Goal: Task Accomplishment & Management: Complete application form

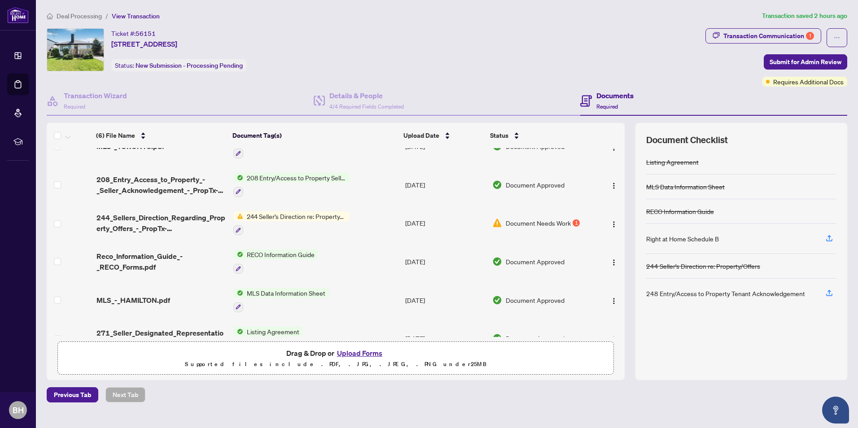
scroll to position [41, 0]
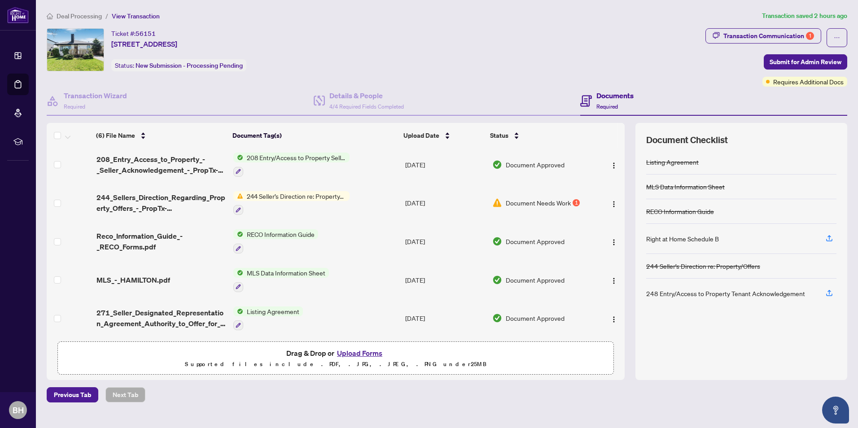
click at [540, 202] on span "Document Needs Work" at bounding box center [538, 203] width 65 height 10
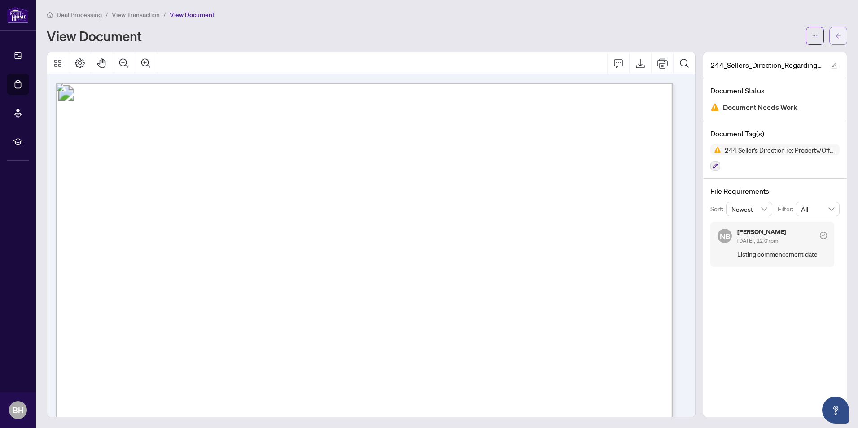
click at [835, 38] on icon "arrow-left" at bounding box center [838, 36] width 6 height 6
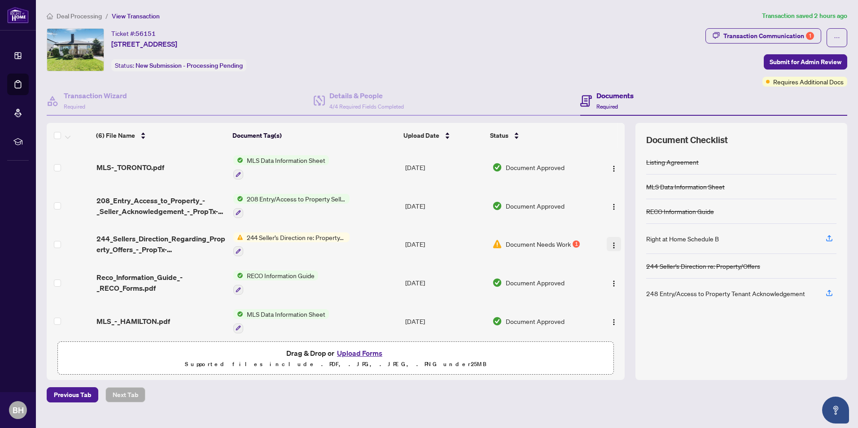
click at [611, 242] on img "button" at bounding box center [613, 245] width 7 height 7
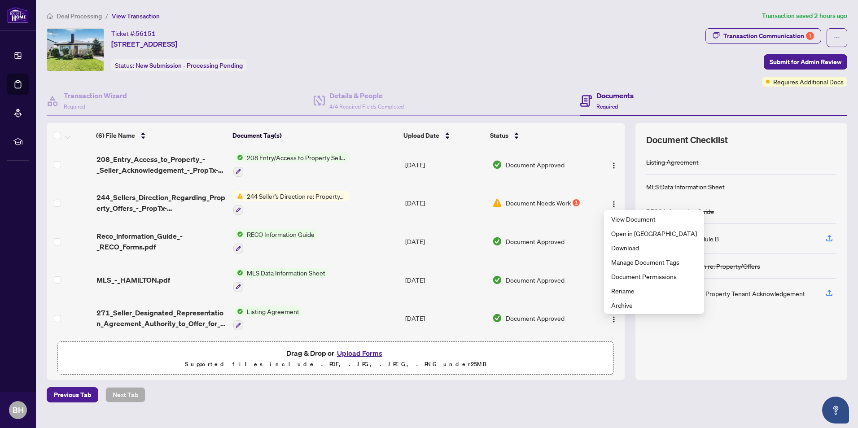
click at [367, 352] on button "Upload Forms" at bounding box center [359, 353] width 51 height 12
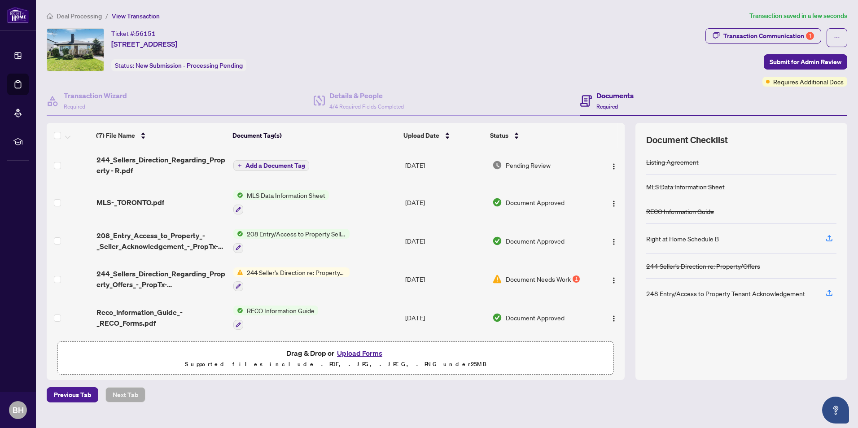
scroll to position [0, 0]
click at [810, 65] on span "Submit for Admin Review" at bounding box center [805, 62] width 72 height 14
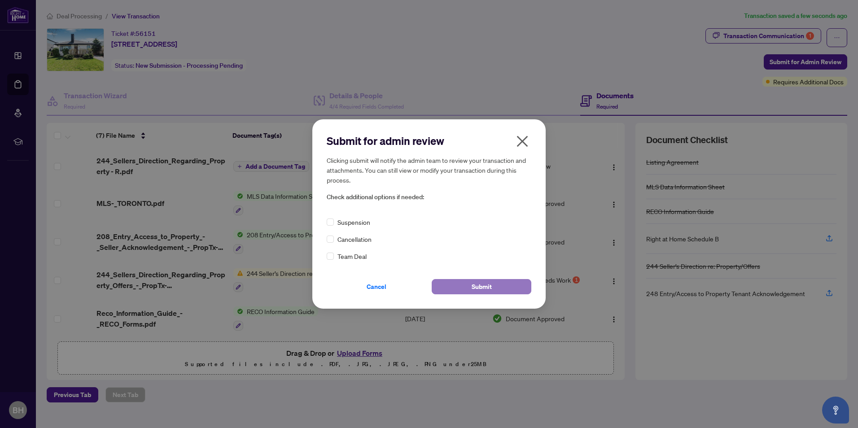
click at [480, 289] on span "Submit" at bounding box center [481, 286] width 20 height 14
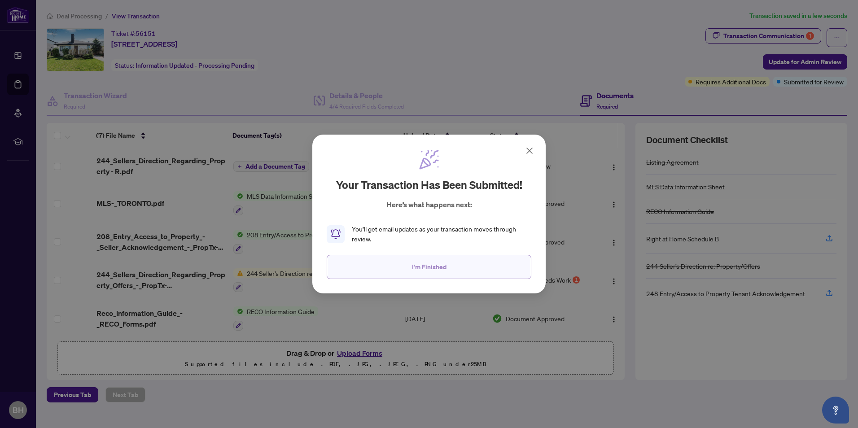
click at [454, 266] on button "I'm Finished" at bounding box center [429, 267] width 205 height 24
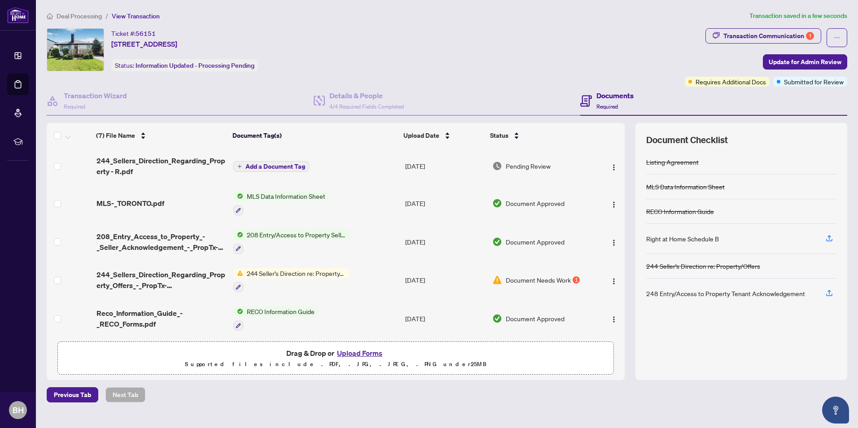
click at [84, 13] on span "Deal Processing" at bounding box center [79, 16] width 45 height 8
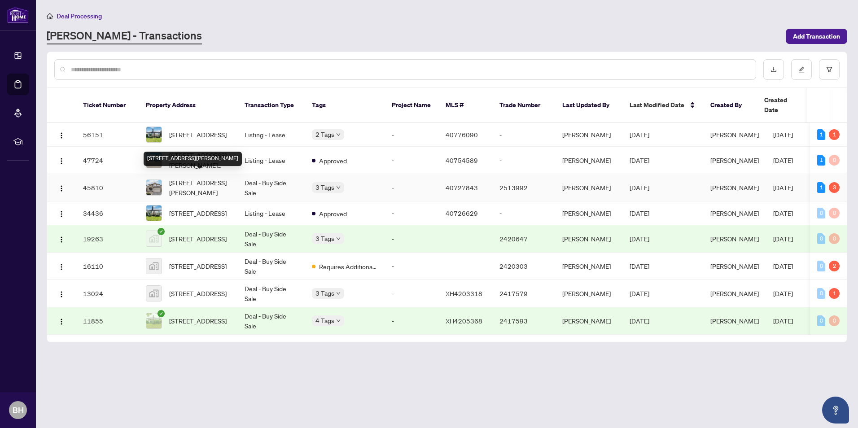
click at [180, 178] on span "[STREET_ADDRESS][PERSON_NAME]" at bounding box center [199, 188] width 61 height 20
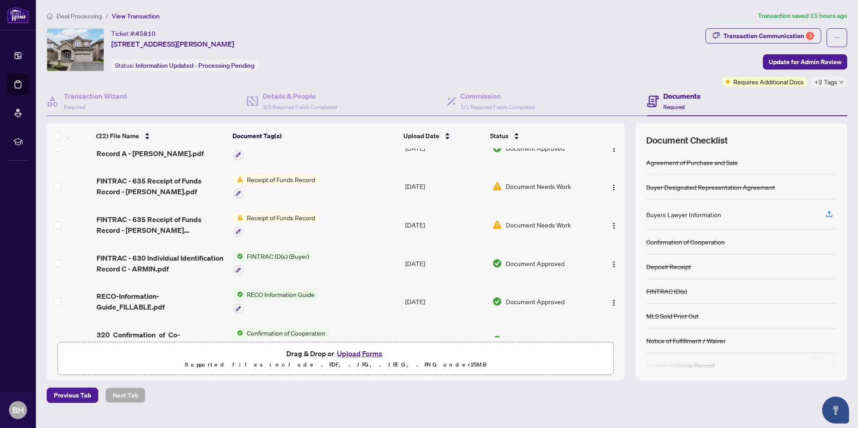
scroll to position [628, 0]
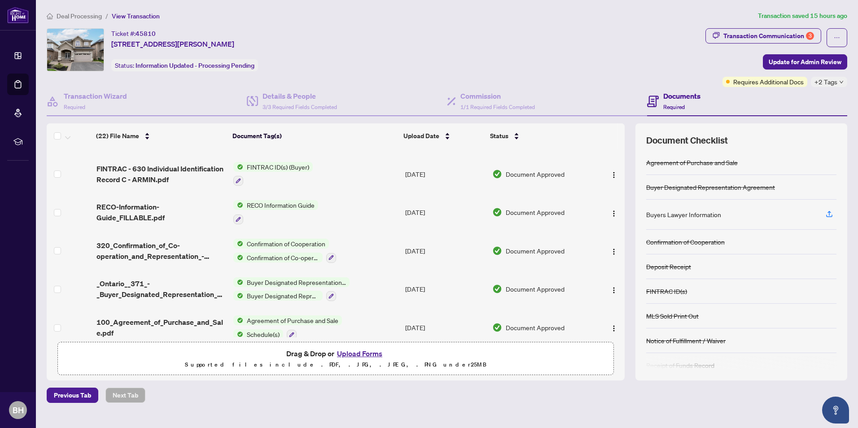
click at [360, 352] on button "Upload Forms" at bounding box center [359, 354] width 51 height 12
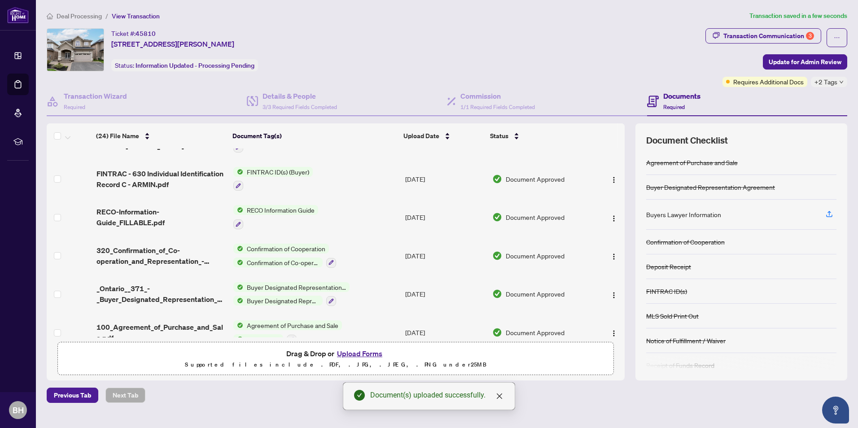
scroll to position [699, 0]
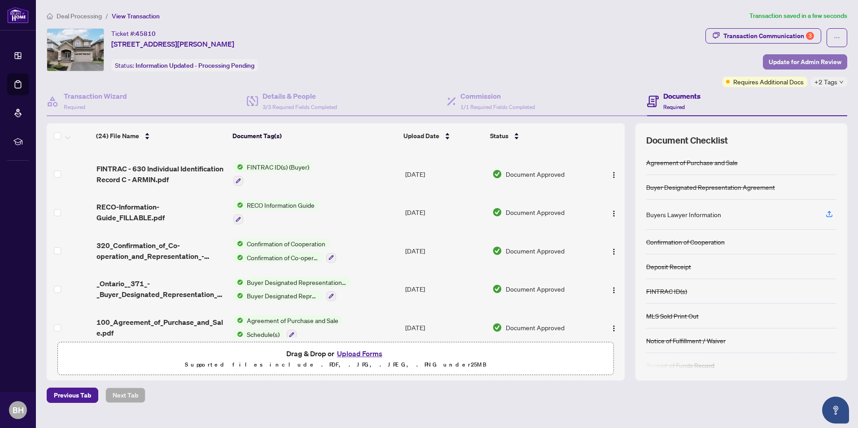
click at [806, 66] on span "Update for Admin Review" at bounding box center [804, 62] width 73 height 14
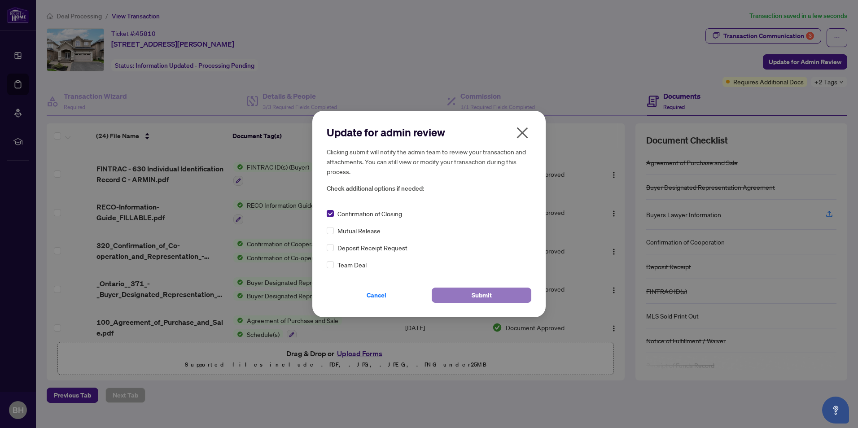
click at [470, 292] on button "Submit" at bounding box center [482, 295] width 100 height 15
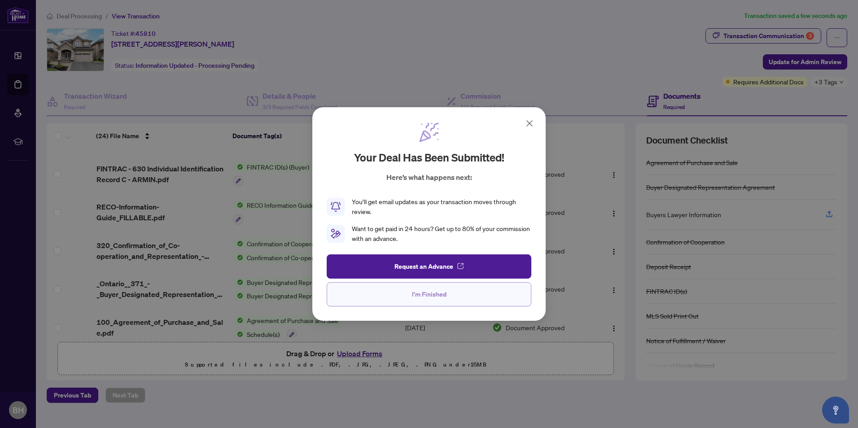
click at [438, 298] on span "I'm Finished" at bounding box center [429, 294] width 35 height 14
